Goal: Navigation & Orientation: Understand site structure

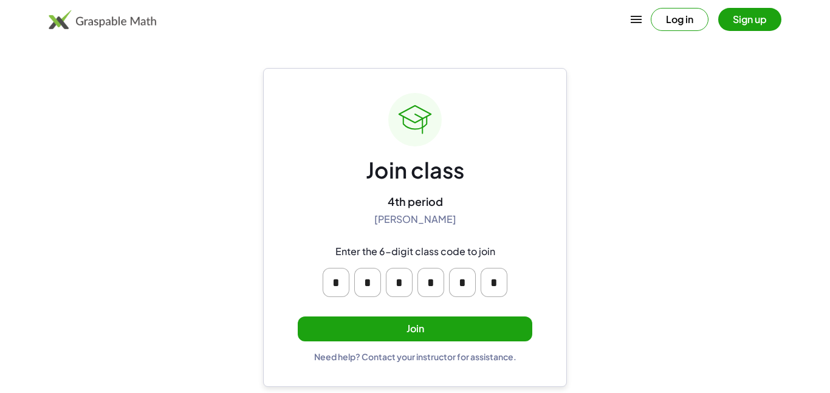
click at [428, 318] on button "Join" at bounding box center [415, 329] width 235 height 25
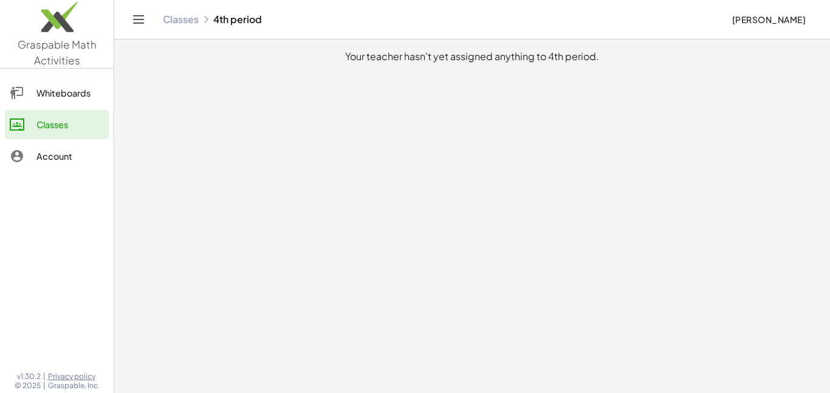
click at [30, 113] on link "Classes" at bounding box center [57, 124] width 104 height 29
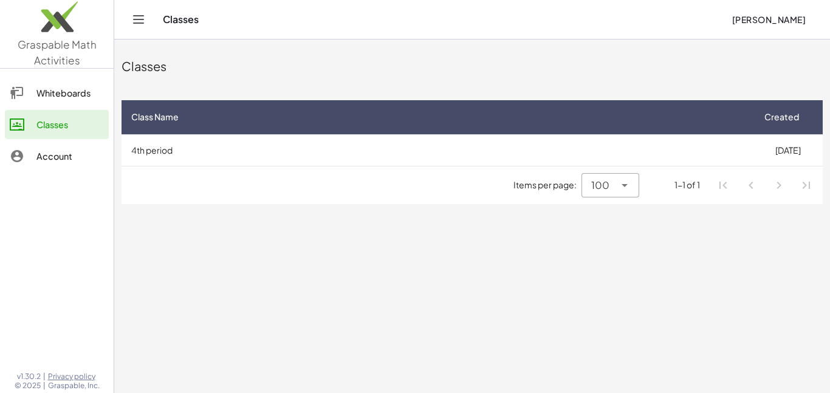
click at [36, 121] on div "Classes" at bounding box center [69, 124] width 67 height 15
click at [50, 96] on div "Whiteboards" at bounding box center [69, 93] width 67 height 15
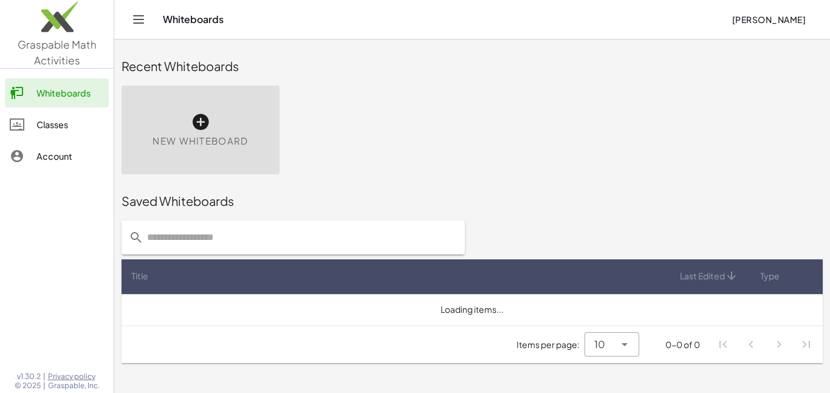
click at [52, 118] on div "Classes" at bounding box center [69, 124] width 67 height 15
